Goal: Find contact information: Find contact information

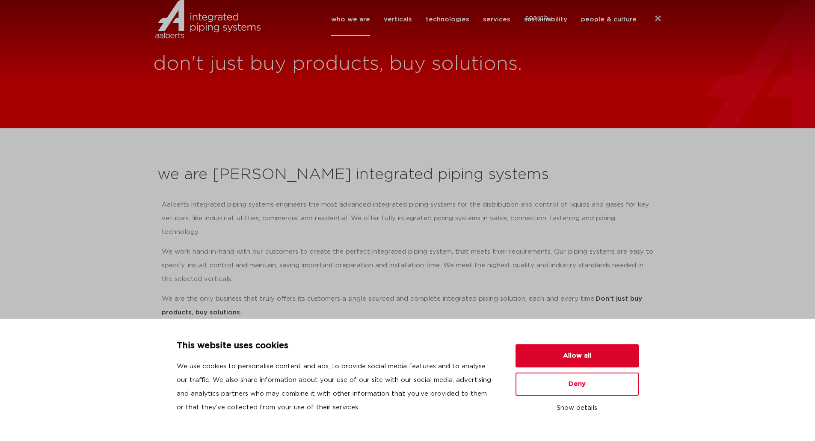
click at [231, 67] on h1 "don't just buy products, buy solutions." at bounding box center [484, 64] width 663 height 27
click at [586, 354] on button "Allow all" at bounding box center [577, 356] width 123 height 23
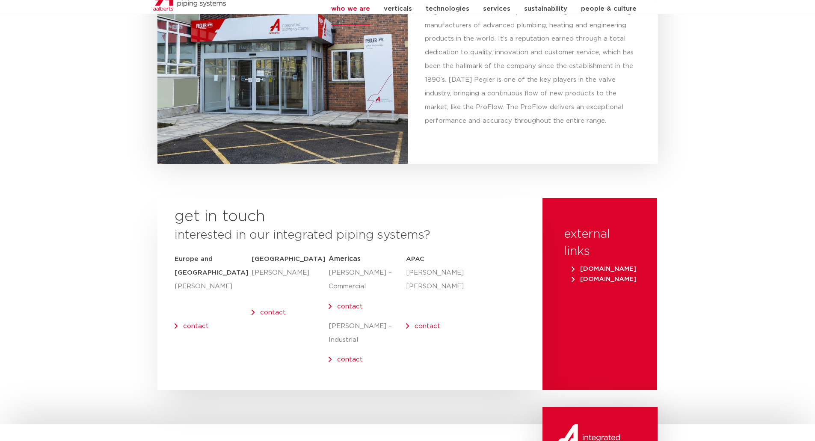
scroll to position [3474, 0]
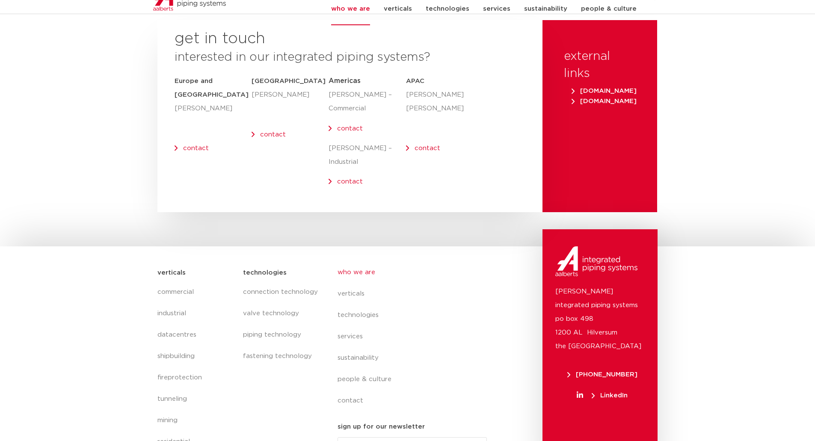
drag, startPoint x: 353, startPoint y: 81, endPoint x: 350, endPoint y: 74, distance: 7.5
click at [352, 88] on p "Wally Richardson – Commercial" at bounding box center [367, 101] width 77 height 27
click at [345, 77] on span "Americas" at bounding box center [345, 80] width 32 height 7
click at [337, 125] on link "contact" at bounding box center [350, 128] width 26 height 6
click at [350, 369] on link "people & culture" at bounding box center [416, 379] width 157 height 21
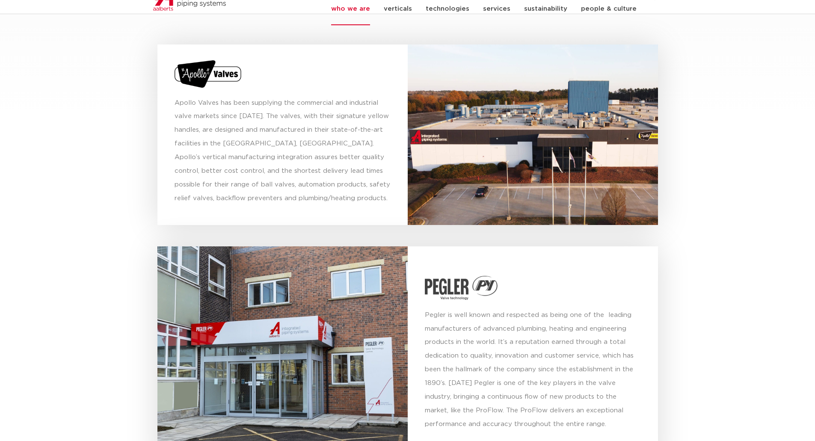
scroll to position [2789, 0]
